Goal: Task Accomplishment & Management: Understand process/instructions

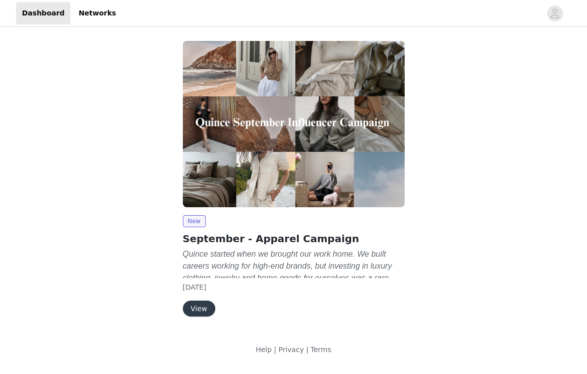
click at [199, 306] on button "View" at bounding box center [199, 309] width 32 height 16
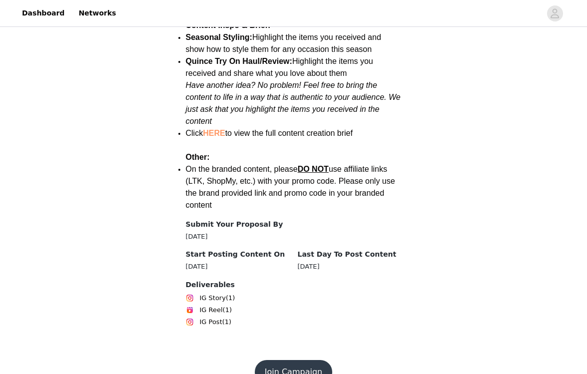
scroll to position [1403, 0]
click at [272, 361] on button "Join Campaign" at bounding box center [293, 373] width 77 height 24
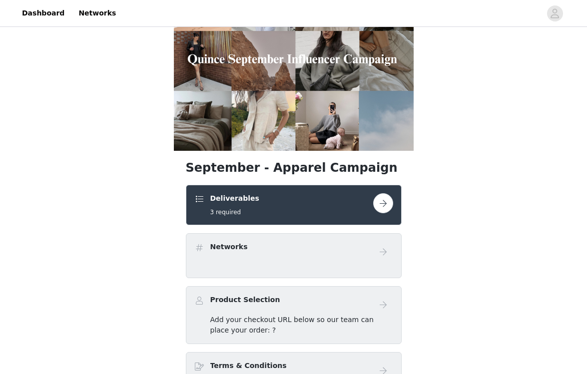
scroll to position [77, 0]
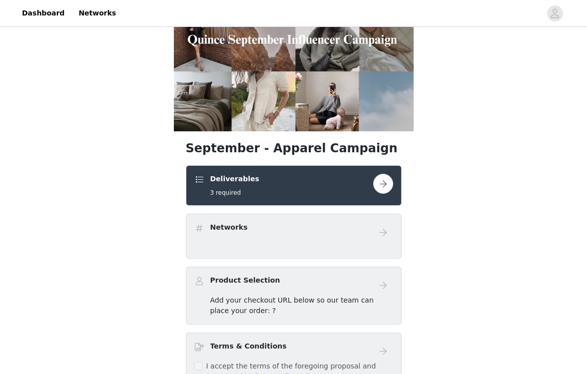
click at [385, 196] on div "Deliverables 3 required" at bounding box center [293, 185] width 199 height 23
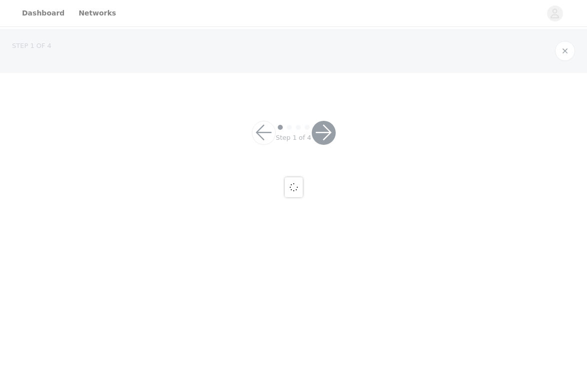
click at [385, 188] on div at bounding box center [293, 187] width 587 height 374
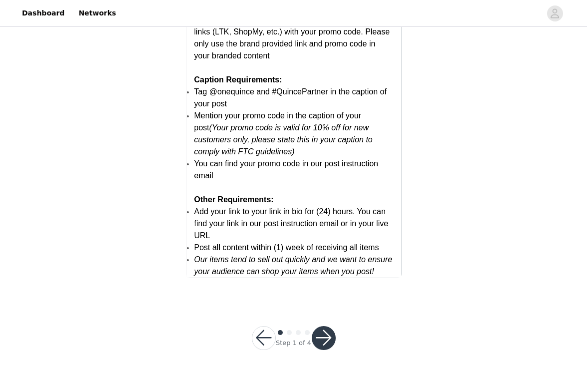
scroll to position [1979, 0]
click at [319, 337] on button "button" at bounding box center [324, 339] width 24 height 24
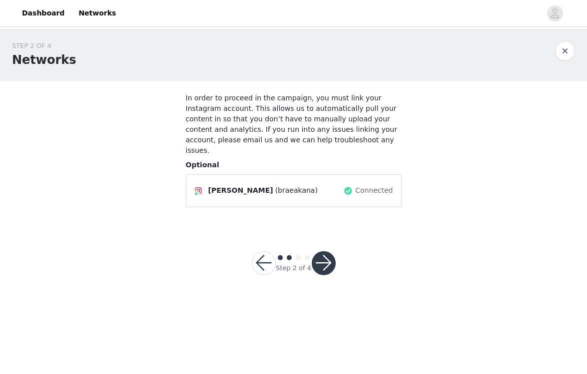
click at [321, 251] on button "button" at bounding box center [324, 263] width 24 height 24
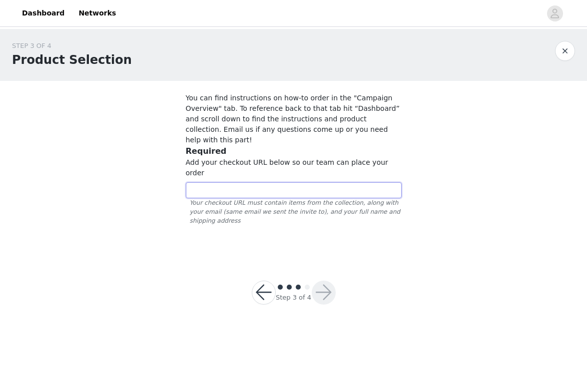
click at [299, 182] on input "text" at bounding box center [294, 190] width 216 height 16
click at [264, 281] on button "button" at bounding box center [264, 293] width 24 height 24
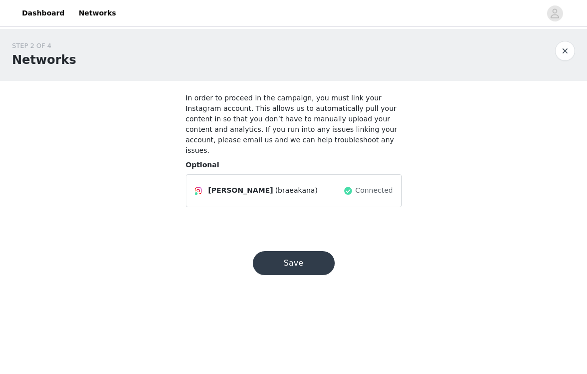
drag, startPoint x: 271, startPoint y: 259, endPoint x: 213, endPoint y: 251, distance: 58.0
click at [213, 251] on div "STEP 2 OF 4 Networks In order to proceed in the campaign, you must link your In…" at bounding box center [293, 164] width 587 height 270
click at [567, 48] on button "button" at bounding box center [565, 51] width 20 height 20
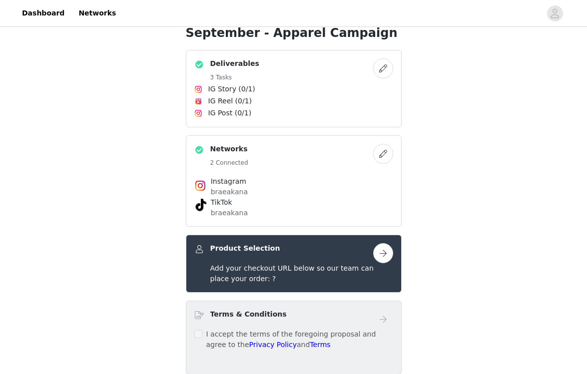
scroll to position [267, 0]
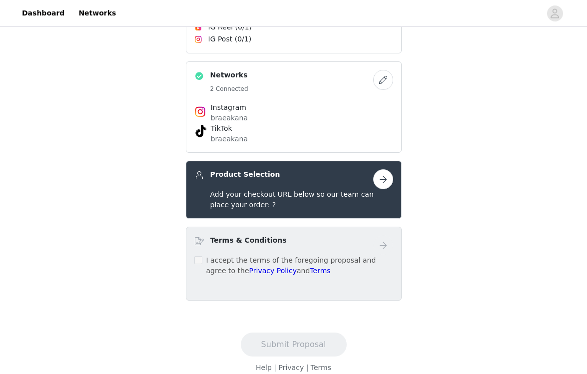
click at [387, 179] on button "button" at bounding box center [383, 179] width 20 height 20
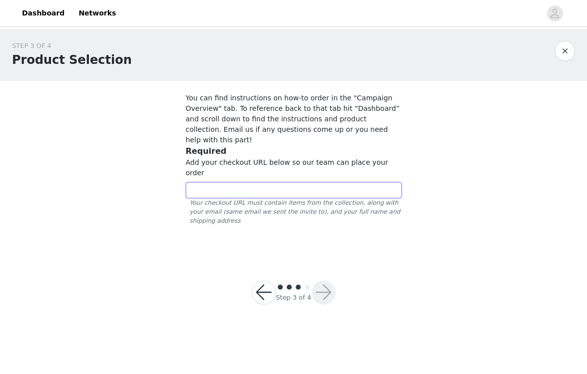
click at [346, 182] on input "text" at bounding box center [294, 190] width 216 height 16
click at [300, 111] on p "You can find instructions on how-to order in the "Campaign Overview" tab. To re…" at bounding box center [294, 119] width 216 height 52
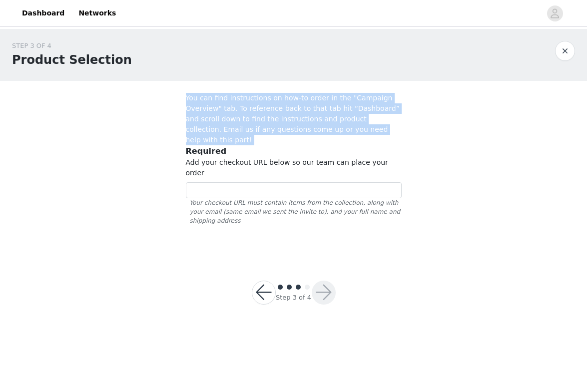
click at [302, 113] on p "You can find instructions on how-to order in the "Campaign Overview" tab. To re…" at bounding box center [294, 119] width 216 height 52
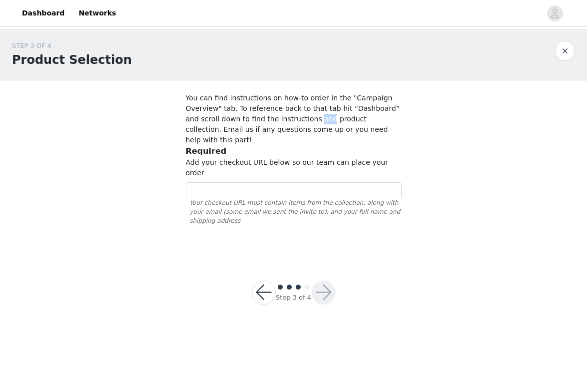
click at [302, 113] on p "You can find instructions on how-to order in the "Campaign Overview" tab. To re…" at bounding box center [294, 119] width 216 height 52
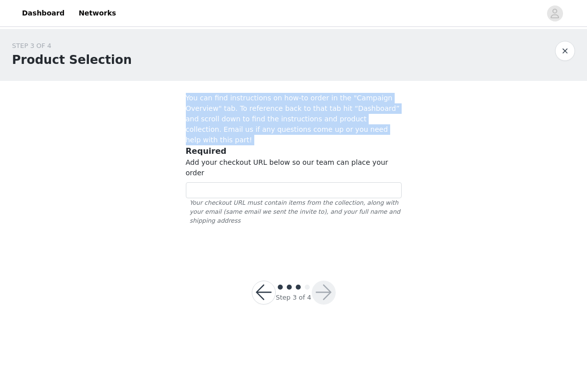
click at [302, 113] on p "You can find instructions on how-to order in the "Campaign Overview" tab. To re…" at bounding box center [294, 119] width 216 height 52
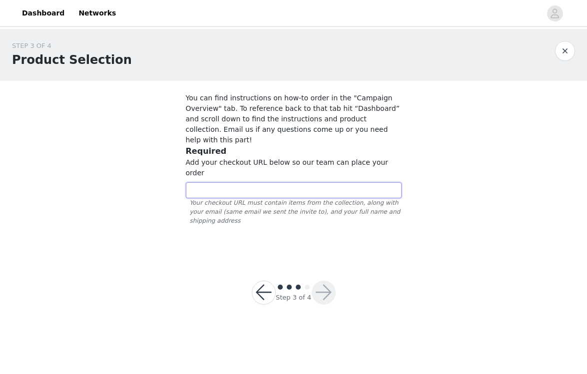
click at [237, 182] on input "text" at bounding box center [294, 190] width 216 height 16
click at [249, 158] on span "Add your checkout URL below so our team can place your order" at bounding box center [287, 167] width 202 height 18
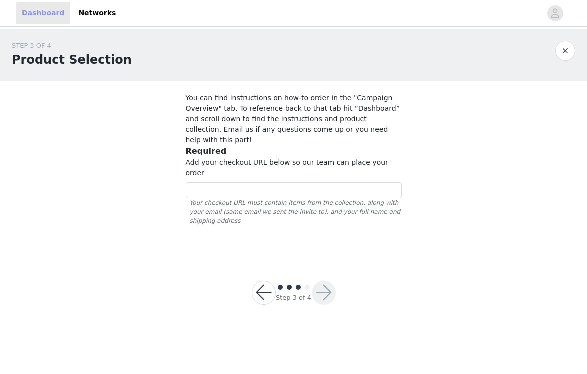
click at [45, 15] on link "Dashboard" at bounding box center [43, 13] width 54 height 22
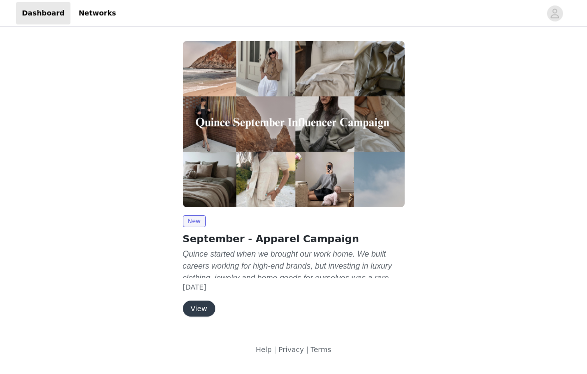
click at [213, 313] on div "View" at bounding box center [294, 309] width 222 height 16
click at [203, 312] on button "View" at bounding box center [199, 309] width 32 height 16
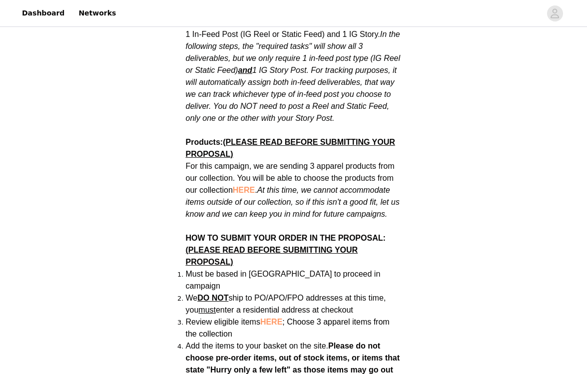
scroll to position [605, 0]
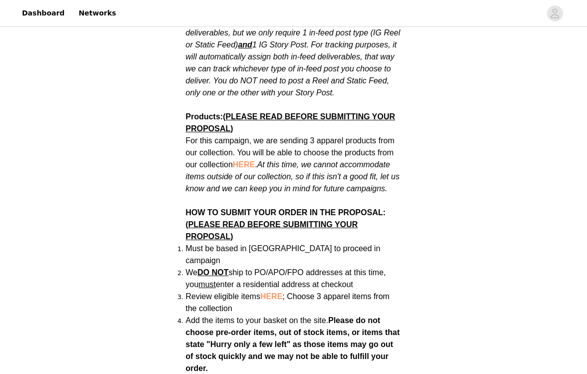
click at [269, 292] on span "HERE" at bounding box center [271, 296] width 22 height 8
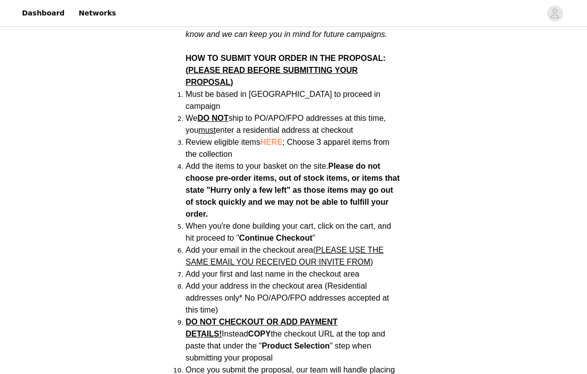
scroll to position [761, 0]
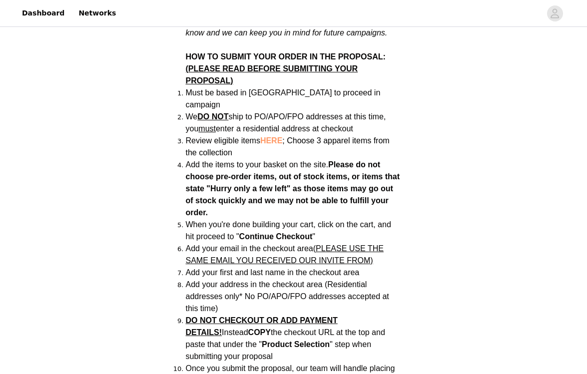
click at [256, 170] on li "Add the items to your basket on the site. Please do not choose pre-order items,…" at bounding box center [294, 189] width 216 height 60
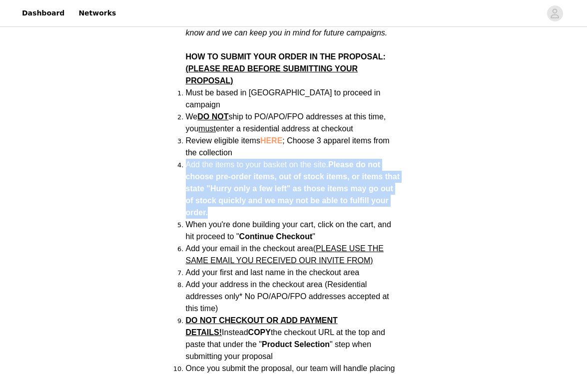
click at [256, 170] on li "Add the items to your basket on the site. Please do not choose pre-order items,…" at bounding box center [294, 189] width 216 height 60
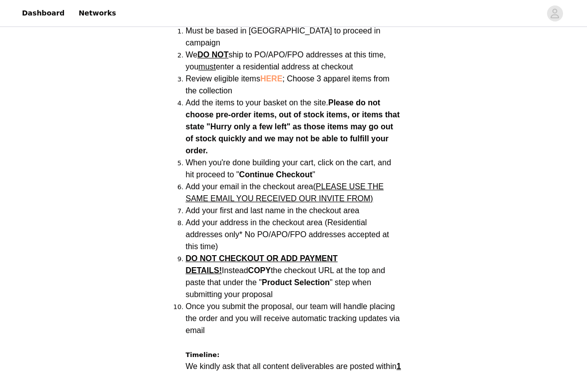
scroll to position [826, 0]
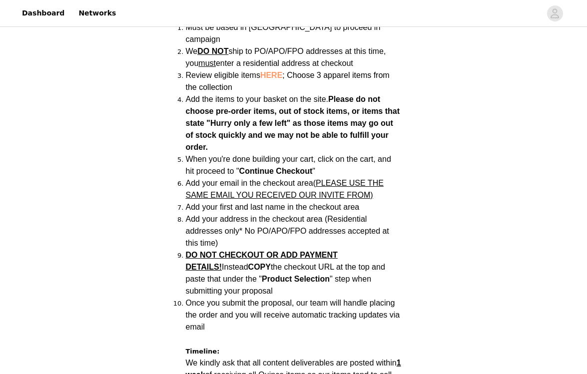
click at [228, 155] on span "When you're done building your cart, click on the cart, and hit proceed to " Co…" at bounding box center [288, 165] width 205 height 20
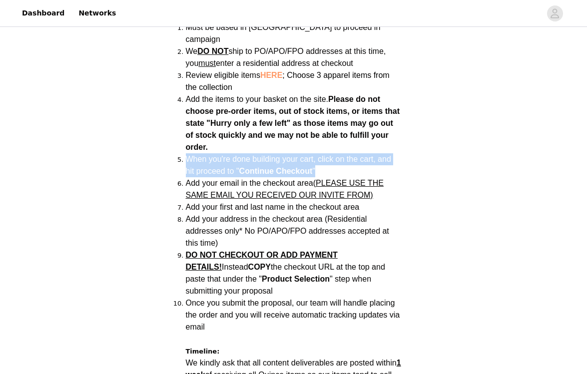
click at [228, 155] on span "When you're done building your cart, click on the cart, and hit proceed to " Co…" at bounding box center [288, 165] width 205 height 20
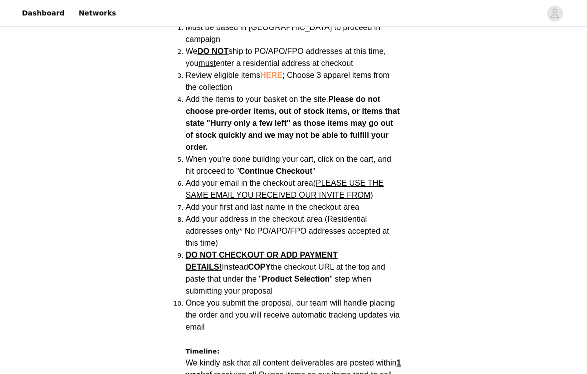
click at [229, 179] on span "Add your email in the checkout area (PLEASE USE THE SAME EMAIL YOU RECEIVED OUR…" at bounding box center [285, 189] width 198 height 20
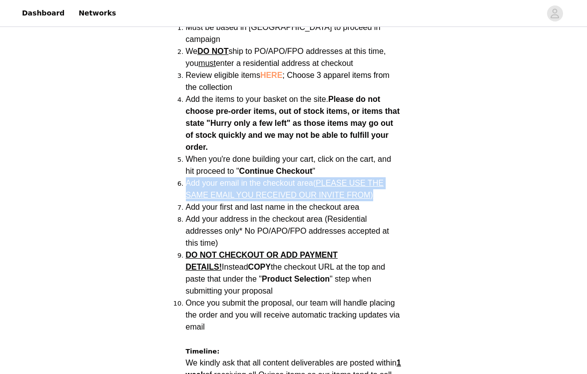
click at [229, 179] on span "Add your email in the checkout area (PLEASE USE THE SAME EMAIL YOU RECEIVED OUR…" at bounding box center [285, 189] width 198 height 20
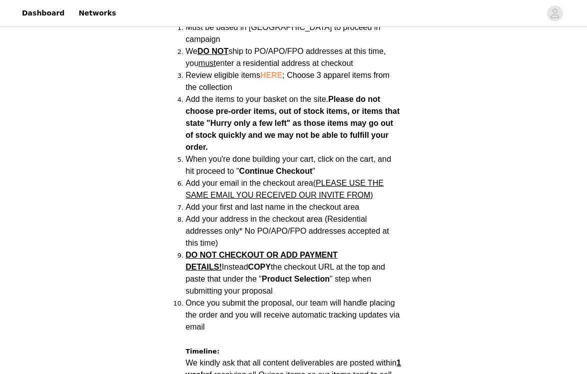
click at [234, 203] on span "Add your first and last name in the checkout area" at bounding box center [273, 207] width 174 height 8
click at [233, 215] on span "Add your address in the checkout area (Residential addresses only* No PO/APO/FP…" at bounding box center [287, 231] width 203 height 32
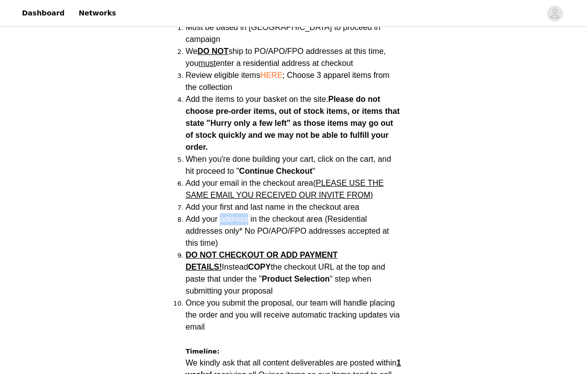
click at [233, 215] on span "Add your address in the checkout area (Residential addresses only* No PO/APO/FP…" at bounding box center [287, 231] width 203 height 32
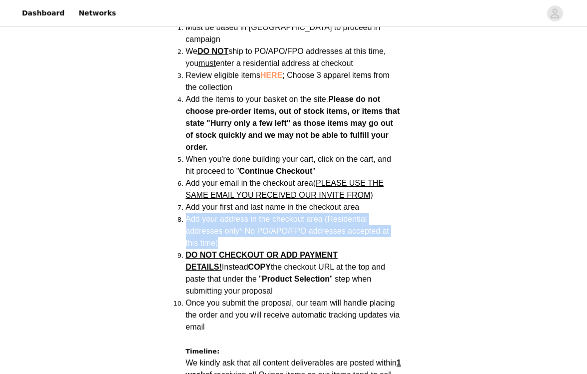
click at [233, 215] on span "Add your address in the checkout area (Residential addresses only* No PO/APO/FP…" at bounding box center [287, 231] width 203 height 32
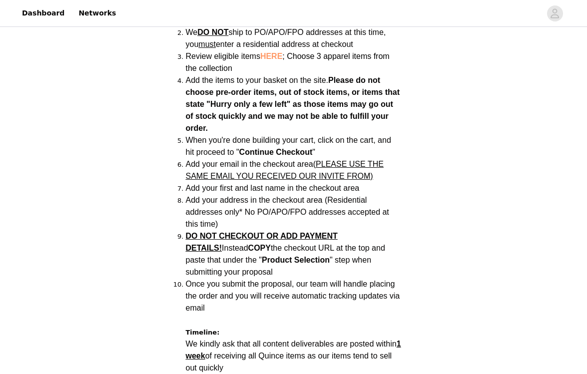
scroll to position [850, 0]
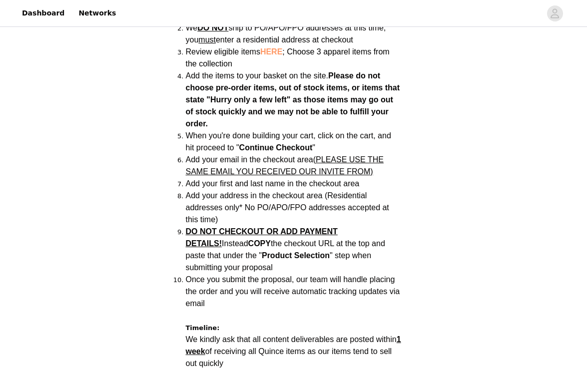
click at [262, 251] on strong "Product Selection" at bounding box center [296, 255] width 68 height 8
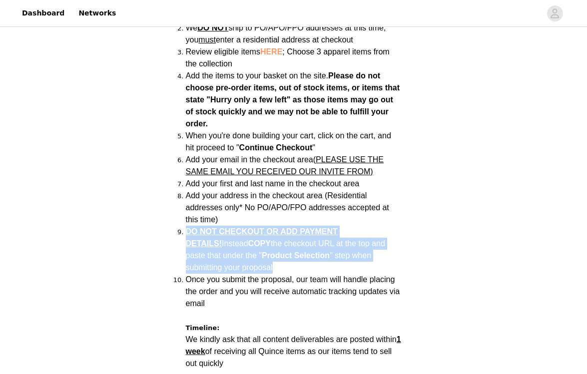
click at [262, 251] on strong "Product Selection" at bounding box center [296, 255] width 68 height 8
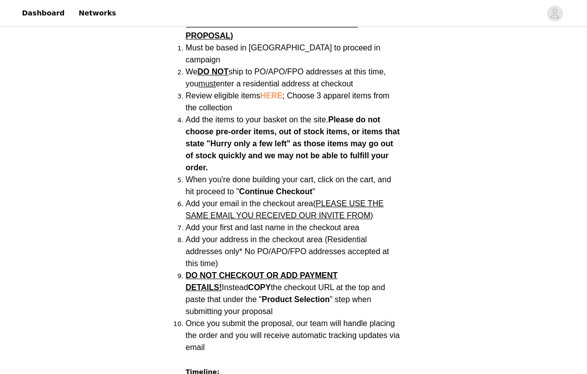
scroll to position [803, 0]
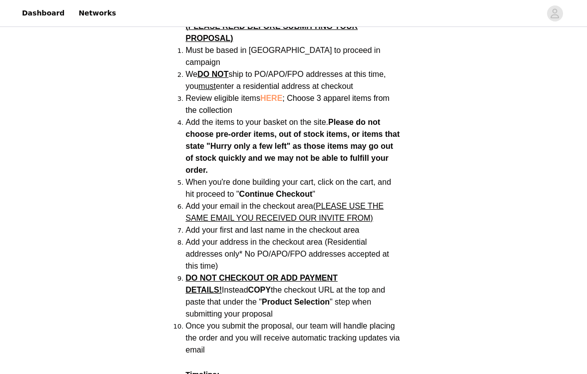
click at [275, 94] on span "HERE" at bounding box center [271, 98] width 22 height 8
